Goal: Communication & Community: Connect with others

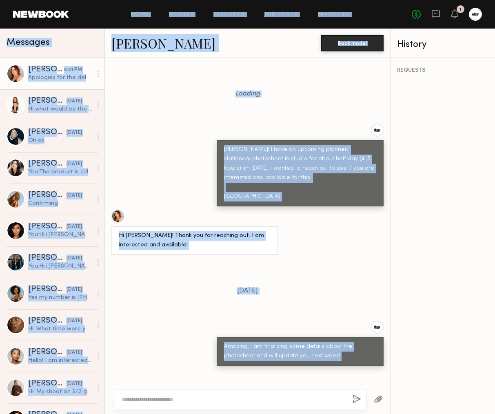
drag, startPoint x: 191, startPoint y: 273, endPoint x: 528, endPoint y: -85, distance: 492.3
click at [495, 0] on html "Home Models Requests Job Posts Favorites Sign Out No fees up to $5,000 1 Messag…" at bounding box center [247, 207] width 495 height 414
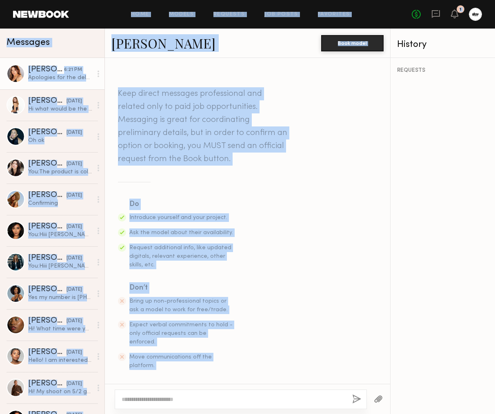
click at [348, 120] on section "Keep direct messages professional and related only to paid job opportunities. M…" at bounding box center [247, 228] width 259 height 283
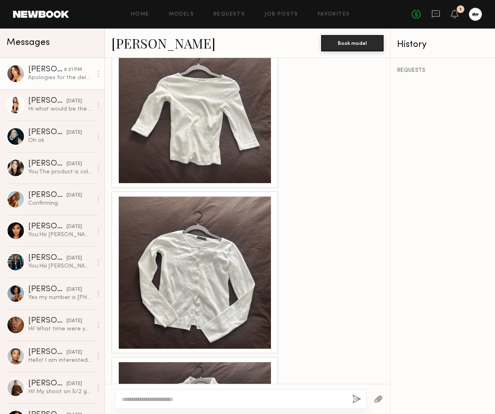
scroll to position [1512, 0]
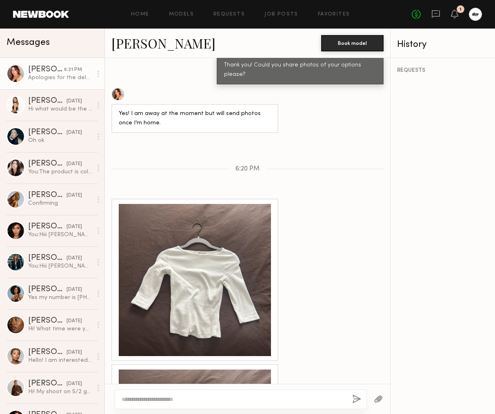
click at [199, 272] on div at bounding box center [195, 280] width 152 height 152
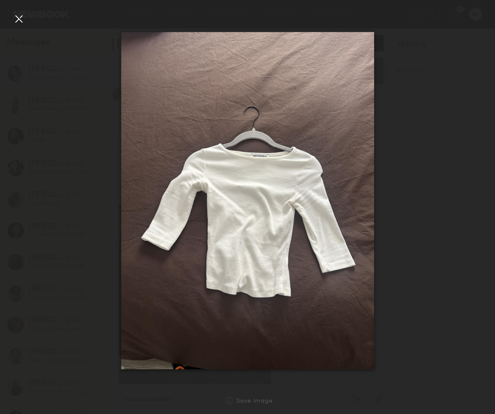
click at [286, 111] on img at bounding box center [247, 201] width 253 height 338
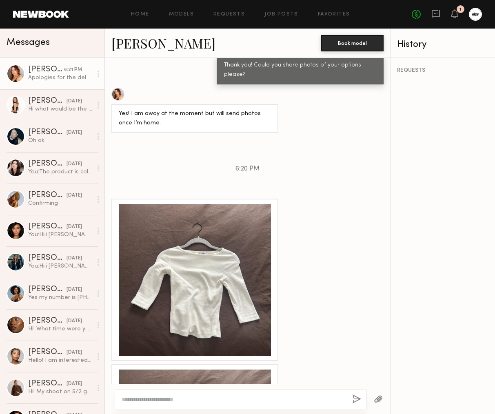
scroll to position [1616, 0]
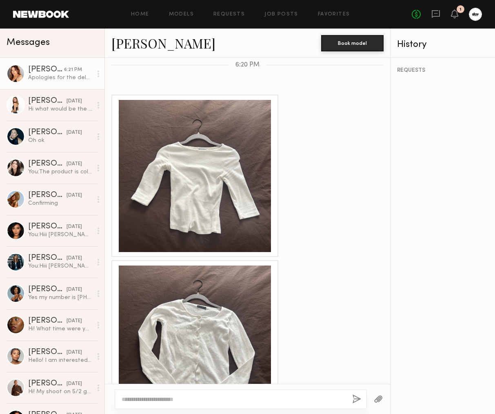
click at [205, 285] on div at bounding box center [195, 342] width 152 height 152
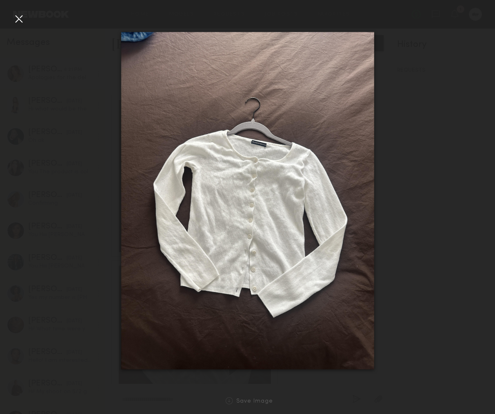
click at [281, 171] on img at bounding box center [247, 201] width 253 height 338
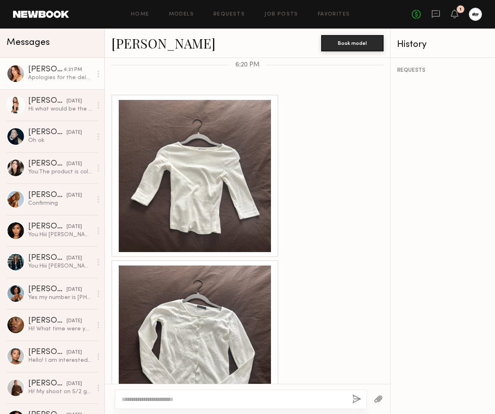
scroll to position [1826, 0]
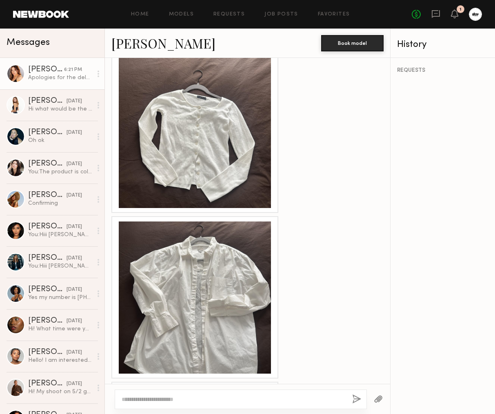
click at [182, 259] on div at bounding box center [195, 298] width 152 height 152
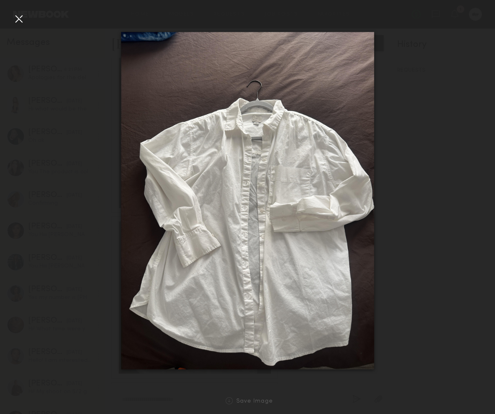
click at [269, 222] on img at bounding box center [247, 201] width 253 height 338
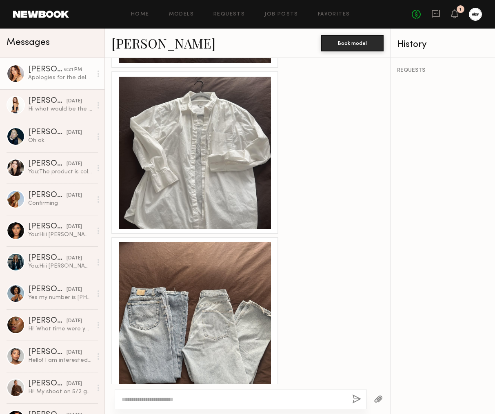
scroll to position [1989, 0]
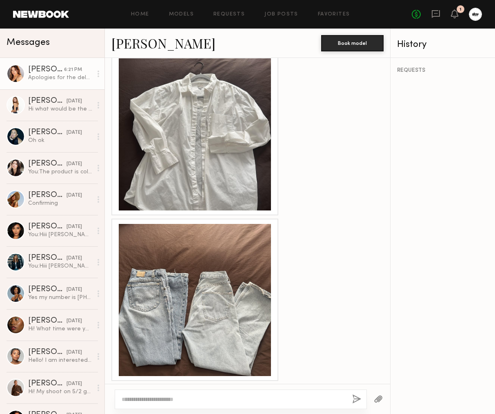
click at [199, 232] on div at bounding box center [195, 300] width 152 height 152
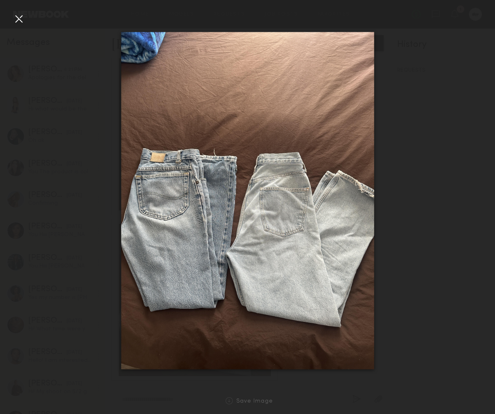
click at [271, 218] on img at bounding box center [247, 201] width 253 height 338
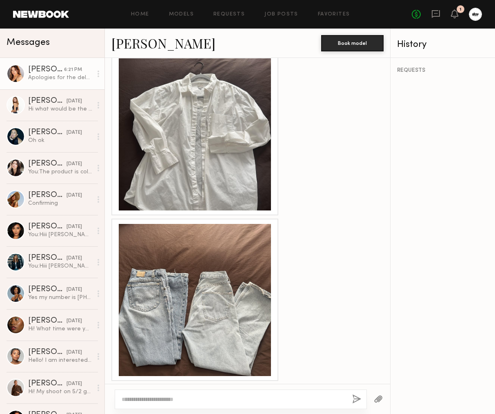
click at [196, 401] on textarea at bounding box center [234, 399] width 224 height 8
type textarea "**********"
click at [358, 400] on button "button" at bounding box center [356, 400] width 9 height 10
